Goal: Task Accomplishment & Management: Manage account settings

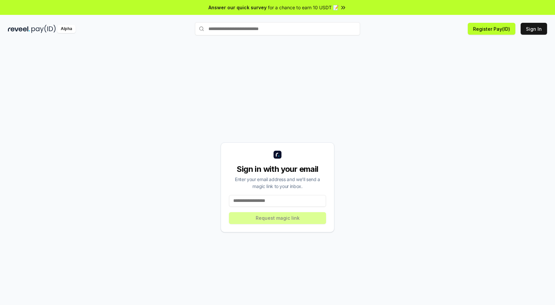
click at [272, 201] on input at bounding box center [277, 201] width 97 height 12
paste input "**********"
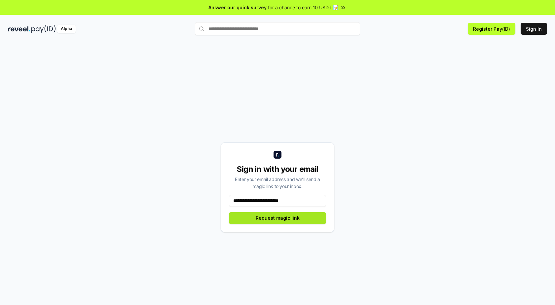
type input "**********"
click at [280, 215] on div "**********" at bounding box center [278, 187] width 114 height 90
click at [280, 216] on button "Request magic link" at bounding box center [277, 218] width 97 height 12
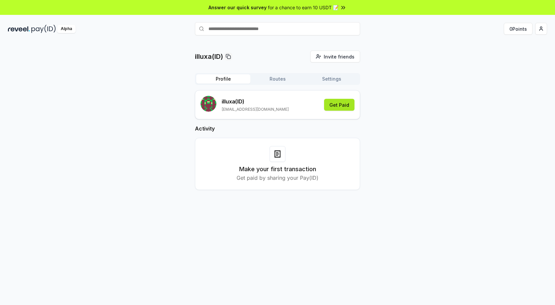
click at [344, 106] on button "Get Paid" at bounding box center [339, 105] width 30 height 12
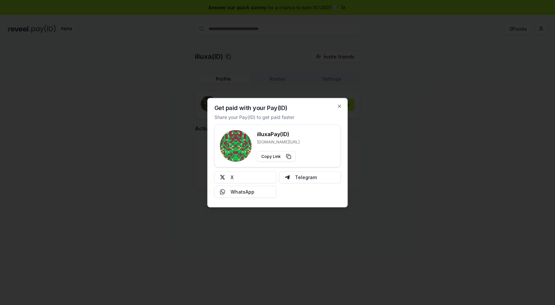
click at [407, 105] on div at bounding box center [277, 152] width 555 height 305
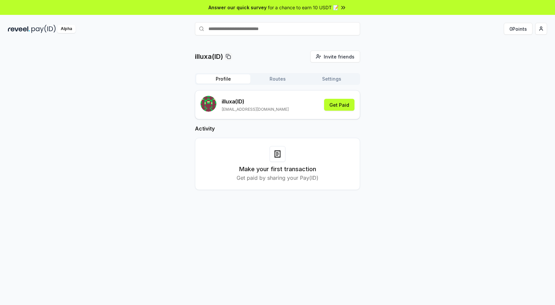
click at [316, 77] on button "Settings" at bounding box center [332, 78] width 54 height 9
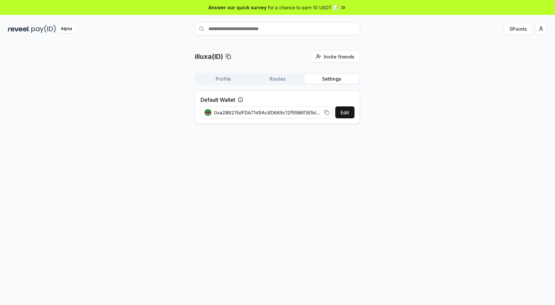
click at [243, 101] on circle at bounding box center [240, 100] width 4 height 4
click at [237, 99] on div "Default Wallet" at bounding box center [222, 100] width 43 height 8
click at [241, 99] on icon at bounding box center [240, 99] width 5 height 5
drag, startPoint x: 295, startPoint y: 111, endPoint x: 304, endPoint y: 135, distance: 25.4
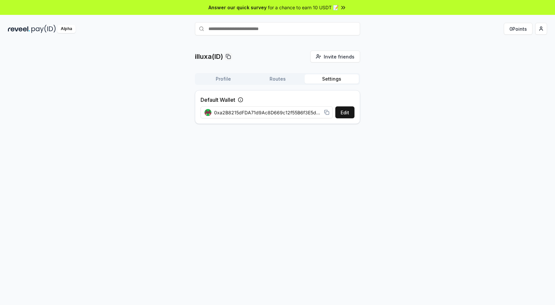
click at [297, 117] on div "0xa2B8215dFDA71d9Ac8D669c12f55B6f3E5dB366E" at bounding box center [267, 112] width 133 height 15
drag, startPoint x: 302, startPoint y: 134, endPoint x: 308, endPoint y: 121, distance: 14.5
click at [303, 129] on div "illuxa(ID) Invite friends Invite Profile Routes Settings Default Wallet Edit 0x…" at bounding box center [277, 180] width 555 height 287
click at [208, 111] on g at bounding box center [208, 112] width 7 height 7
click at [326, 113] on rect at bounding box center [327, 112] width 3 height 3
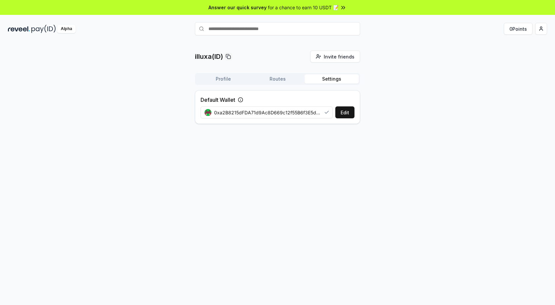
click at [240, 99] on icon at bounding box center [240, 99] width 5 height 5
click at [288, 85] on div "Profile Routes Settings" at bounding box center [277, 79] width 165 height 12
click at [288, 81] on button "Routes" at bounding box center [278, 78] width 54 height 9
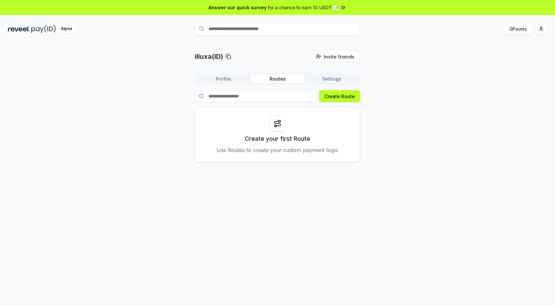
click at [224, 76] on button "Profile" at bounding box center [223, 78] width 54 height 9
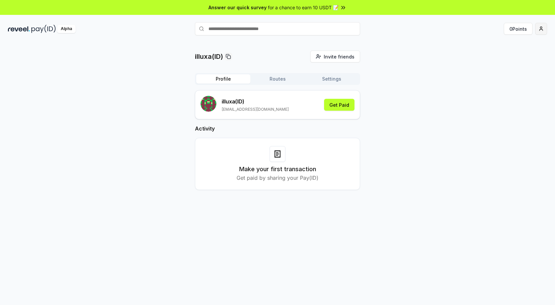
click at [539, 25] on html "Answer our quick survey for a chance to earn 10 USDT 📝 Alpha 0 Points illuxa(ID…" at bounding box center [277, 152] width 555 height 305
click at [508, 64] on div "Connect Wallet" at bounding box center [510, 67] width 73 height 11
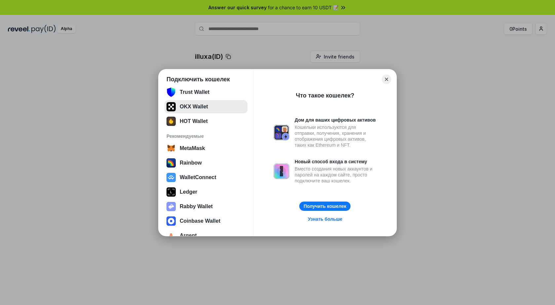
scroll to position [26, 0]
